Goal: Task Accomplishment & Management: Use online tool/utility

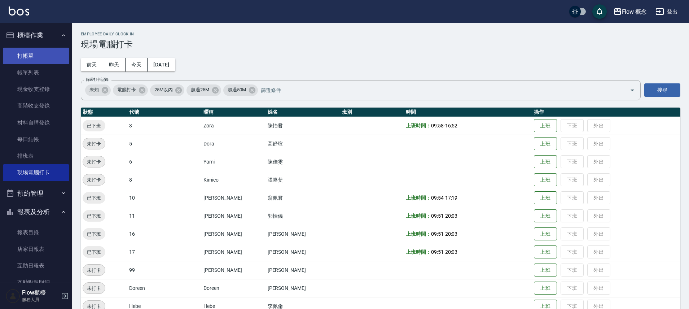
click at [40, 60] on link "打帳單" at bounding box center [36, 56] width 66 height 17
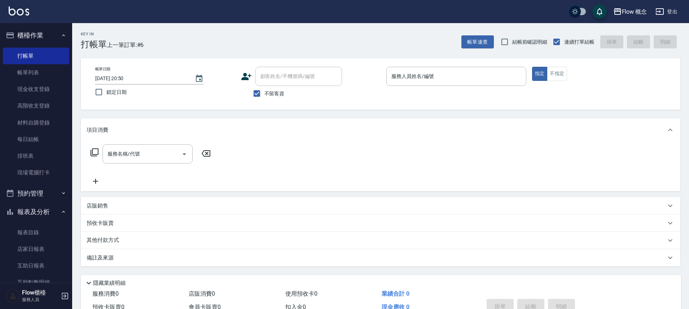
click at [406, 88] on p at bounding box center [457, 90] width 140 height 8
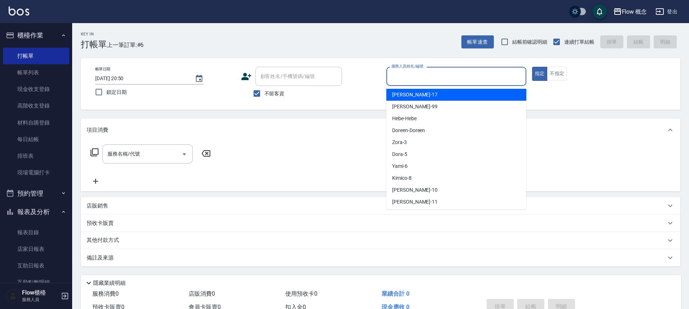
click at [407, 83] on input "服務人員姓名/編號" at bounding box center [457, 76] width 134 height 13
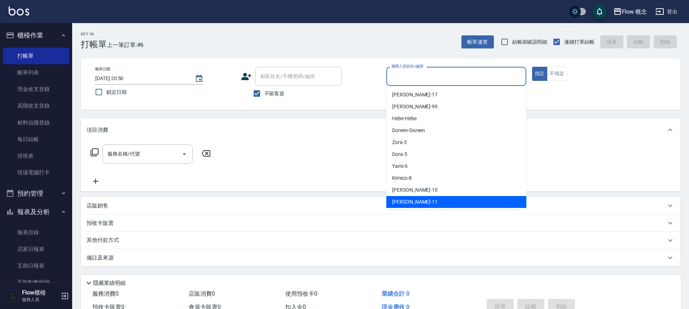
click at [406, 199] on span "[PERSON_NAME] -11" at bounding box center [414, 202] width 45 height 8
type input "[PERSON_NAME]-11"
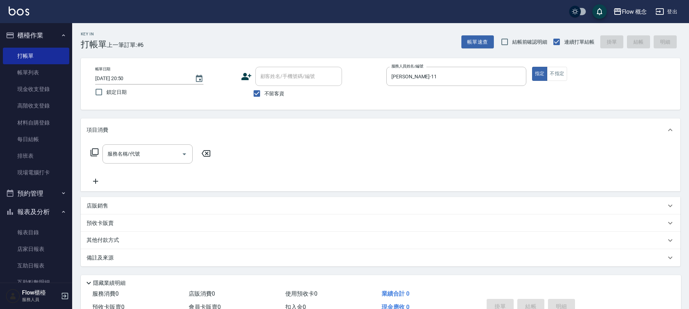
click at [95, 150] on icon at bounding box center [94, 152] width 9 height 9
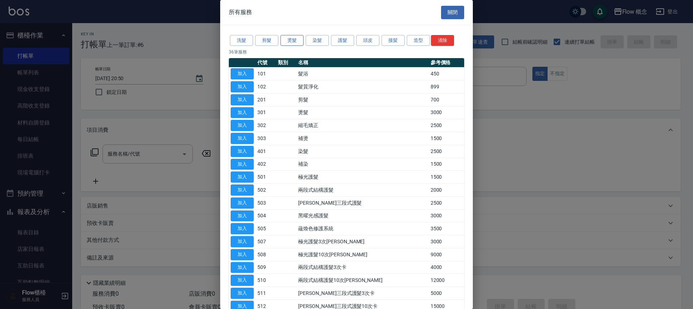
click at [301, 41] on button "燙髮" at bounding box center [291, 40] width 23 height 11
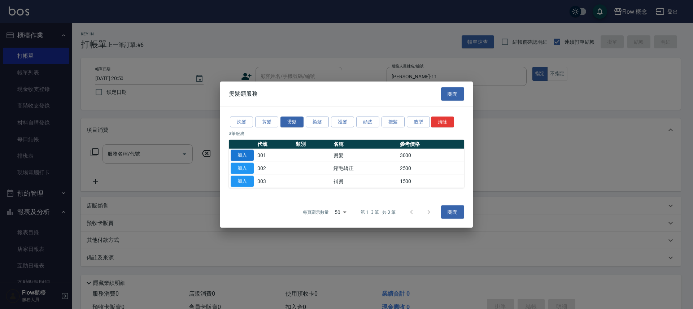
click at [245, 156] on button "加入" at bounding box center [242, 155] width 23 height 11
type input "燙髮(301)"
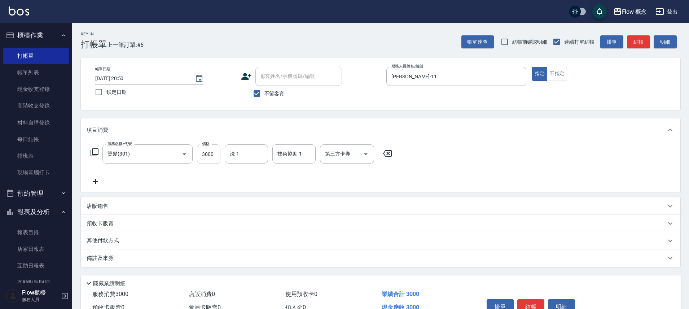
click at [218, 152] on input "3000" at bounding box center [208, 153] width 23 height 19
click at [92, 151] on icon at bounding box center [95, 152] width 8 height 8
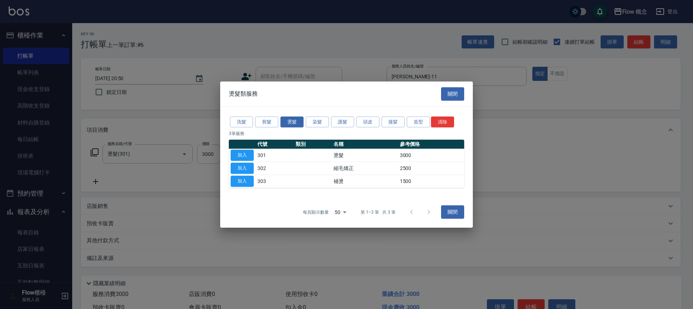
click at [239, 166] on button "加入" at bounding box center [242, 168] width 23 height 11
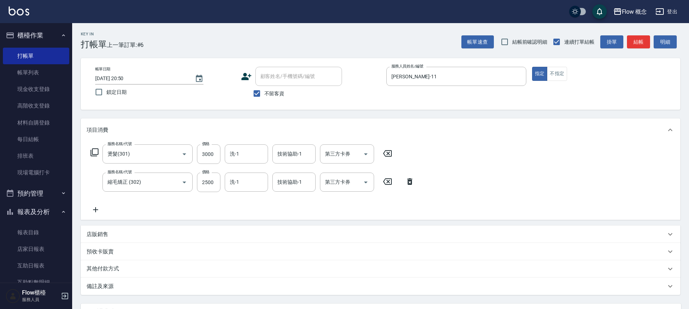
click at [394, 158] on div "服務名稱/代號 燙髮(301) 服務名稱/代號 價格 3000 價格 洗-1 洗-1 技術協助-1 技術協助-1 第三方卡券 第三方卡券" at bounding box center [242, 153] width 310 height 19
click at [386, 152] on icon at bounding box center [388, 153] width 18 height 9
click at [219, 177] on input "2500" at bounding box center [208, 181] width 23 height 19
click at [209, 174] on input "24" at bounding box center [208, 181] width 23 height 19
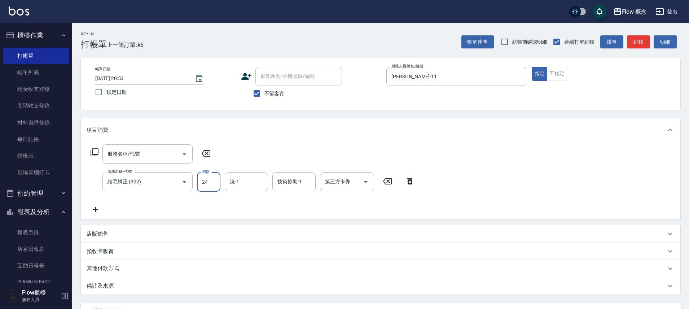
click at [209, 177] on input "24" at bounding box center [208, 181] width 23 height 19
click at [211, 180] on input "24" at bounding box center [208, 181] width 23 height 19
type input "2499"
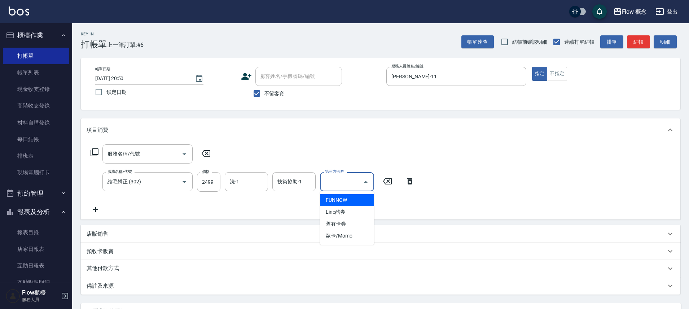
click at [353, 177] on input "第三方卡券" at bounding box center [341, 181] width 37 height 13
click at [349, 214] on span "Line酷券" at bounding box center [347, 212] width 54 height 12
type input "Line酷券"
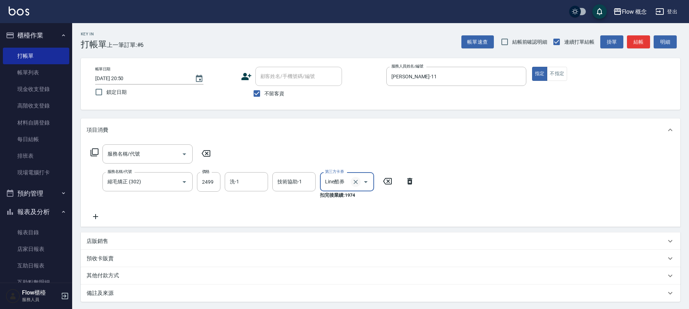
click at [356, 180] on icon "Clear" at bounding box center [355, 181] width 7 height 7
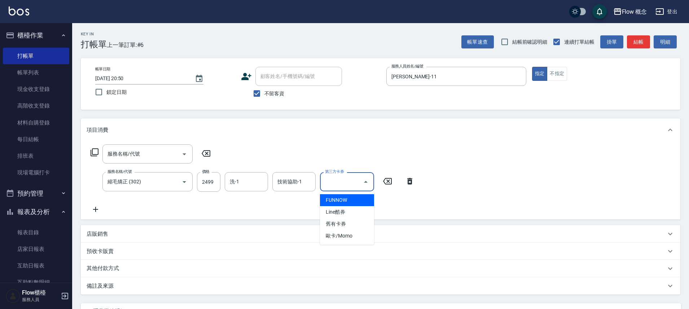
click at [358, 181] on input "第三方卡券" at bounding box center [341, 181] width 37 height 13
click at [348, 201] on span "FUNNOW" at bounding box center [347, 200] width 54 height 12
type input "FUNNOW"
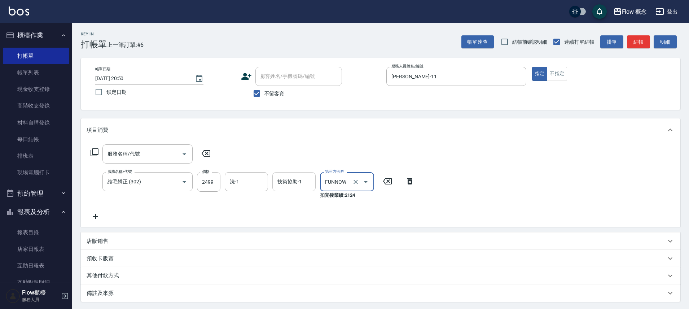
click at [298, 189] on div "技術協助-1" at bounding box center [293, 181] width 43 height 19
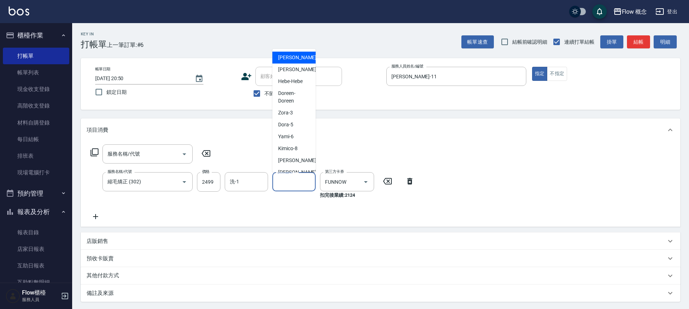
click at [288, 175] on input "技術協助-1" at bounding box center [294, 181] width 37 height 13
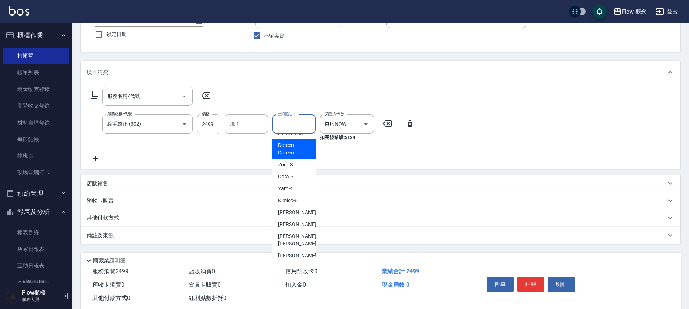
scroll to position [58, 0]
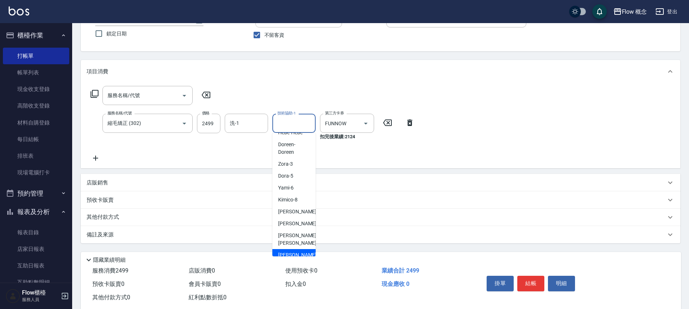
click at [292, 251] on span "[PERSON_NAME] -16" at bounding box center [300, 255] width 45 height 8
type input "[PERSON_NAME]-16"
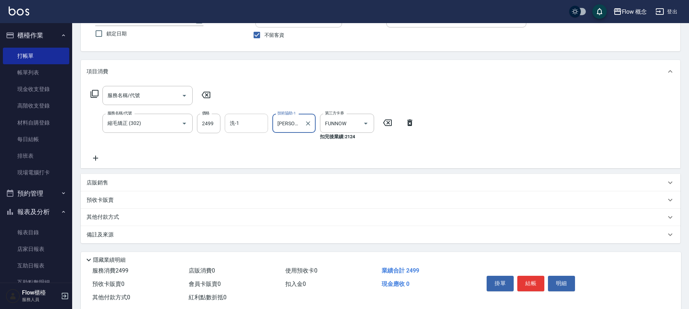
click at [253, 130] on input "洗-1" at bounding box center [246, 123] width 37 height 13
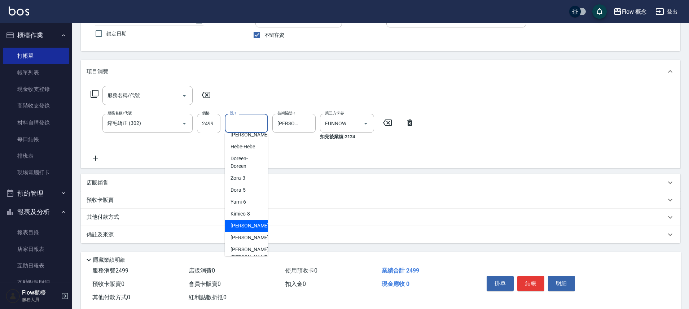
scroll to position [33, 0]
click at [243, 251] on span "[PERSON_NAME] -16" at bounding box center [253, 255] width 45 height 8
type input "[PERSON_NAME]-16"
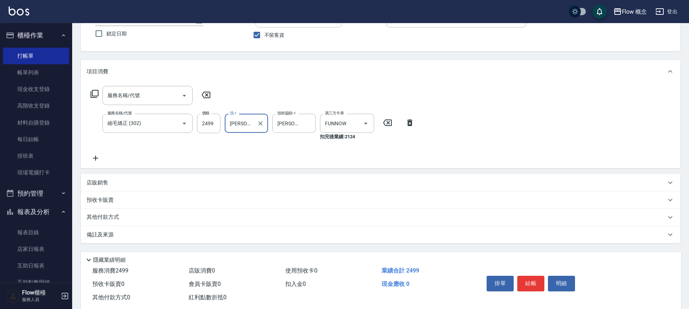
click at [94, 97] on icon at bounding box center [95, 94] width 8 height 8
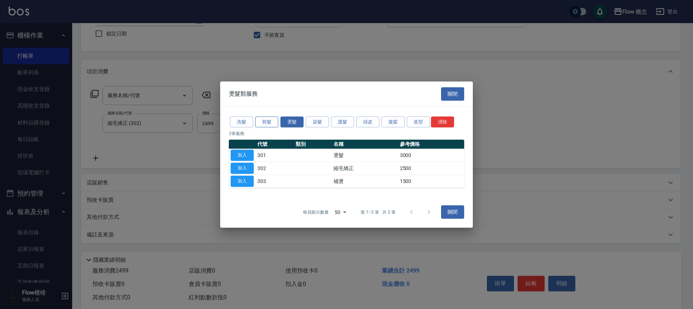
click at [261, 117] on button "剪髮" at bounding box center [266, 121] width 23 height 11
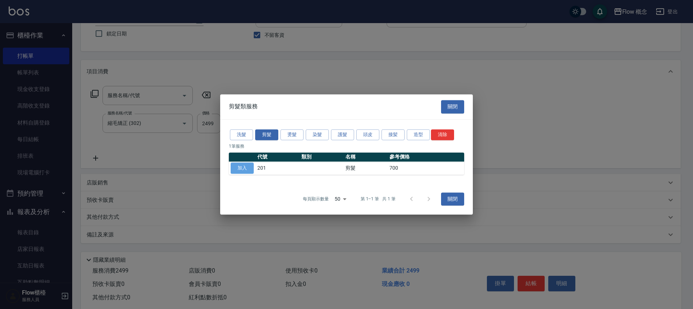
click at [243, 163] on button "加入" at bounding box center [242, 168] width 23 height 11
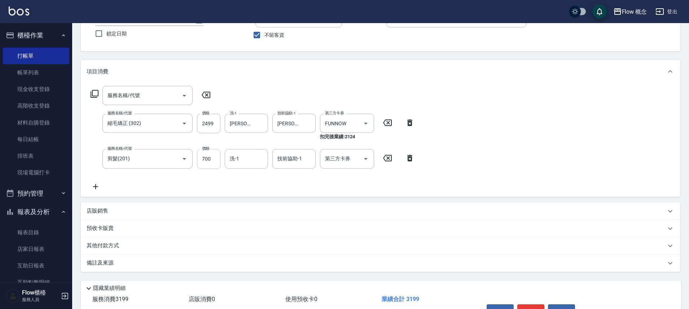
click at [213, 163] on input "700" at bounding box center [208, 158] width 23 height 19
type input "400"
click at [301, 193] on div "服務名稱/代號 服務名稱/代號 服務名稱/代號 縮毛矯正 (302) 服務名稱/代號 價格 2499 價格 洗-1 [PERSON_NAME]-16 洗-1 …" at bounding box center [381, 139] width 600 height 113
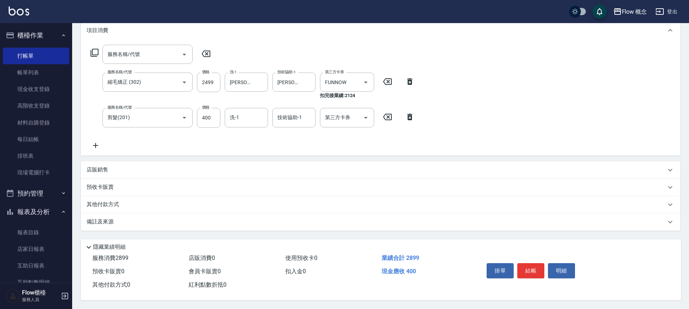
scroll to position [103, 0]
click at [540, 269] on button "結帳" at bounding box center [531, 270] width 27 height 15
click at [540, 269] on div "掛單 結帳 明細" at bounding box center [531, 271] width 94 height 23
type input "[DATE] 20:51"
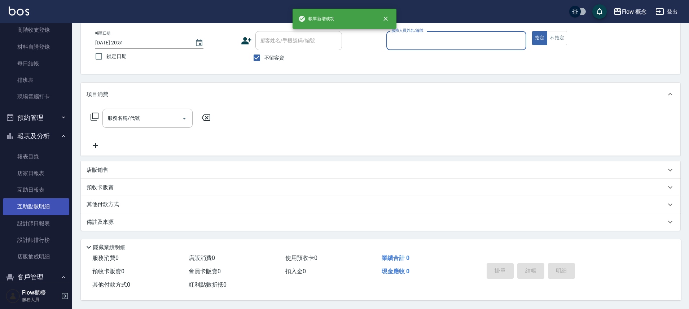
scroll to position [94, 0]
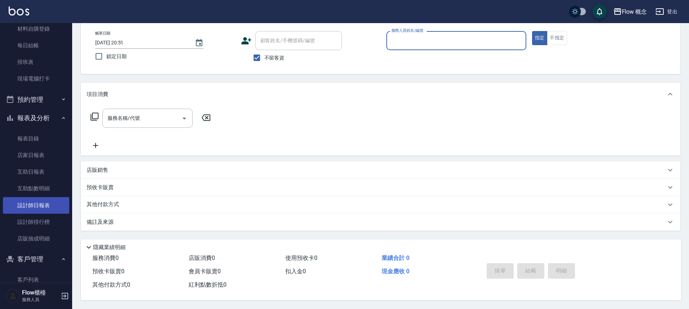
click at [47, 207] on link "設計師日報表" at bounding box center [36, 205] width 66 height 17
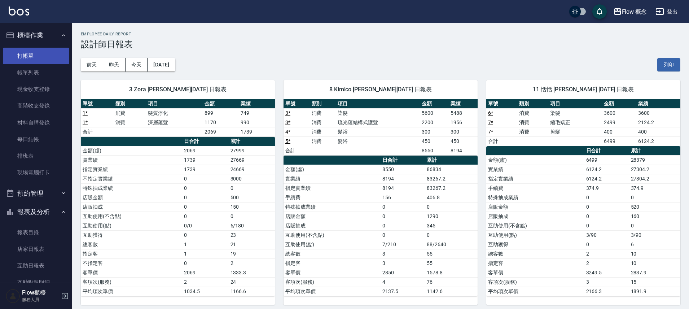
click at [39, 57] on link "打帳單" at bounding box center [36, 56] width 66 height 17
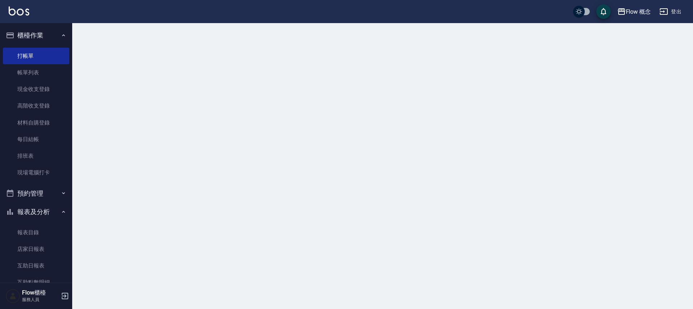
click at [36, 38] on button "櫃檯作業" at bounding box center [36, 35] width 66 height 19
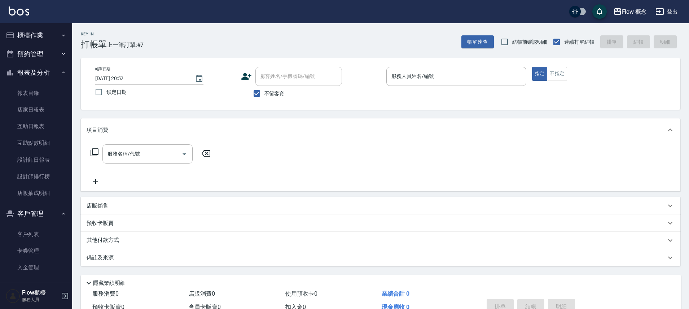
click at [54, 32] on button "櫃檯作業" at bounding box center [36, 35] width 66 height 19
click at [32, 42] on button "櫃檯作業" at bounding box center [36, 35] width 66 height 19
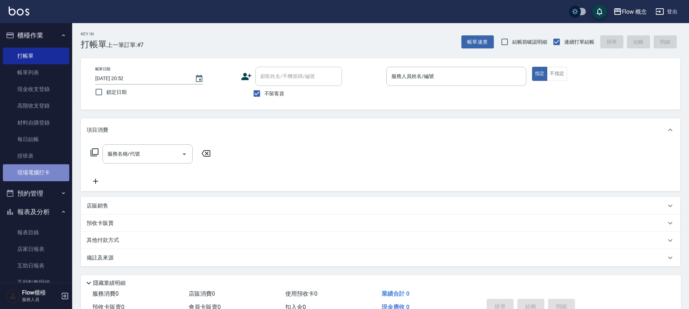
click at [39, 167] on link "現場電腦打卡" at bounding box center [36, 172] width 66 height 17
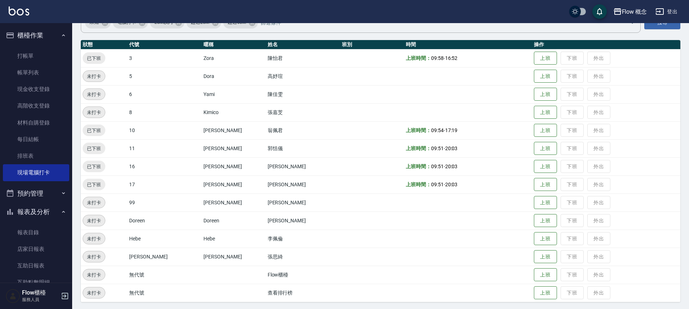
scroll to position [69, 0]
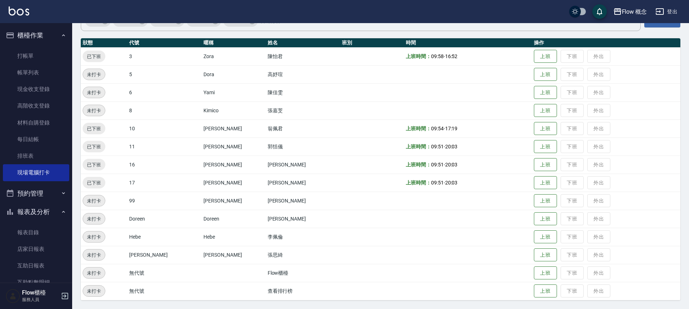
click at [35, 40] on button "櫃檯作業" at bounding box center [36, 35] width 66 height 19
